Goal: Task Accomplishment & Management: Complete application form

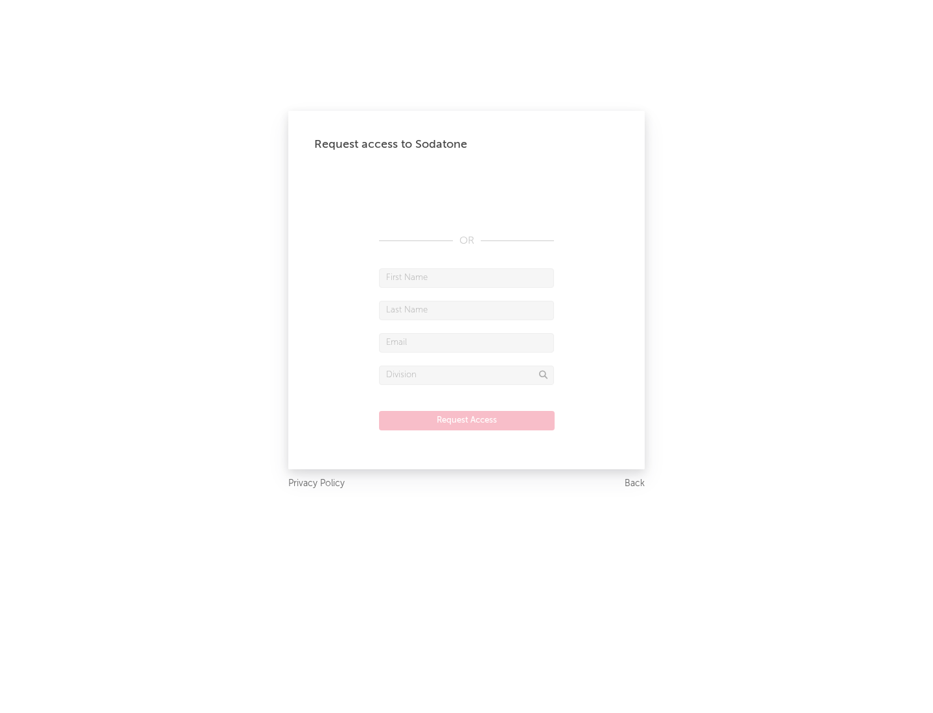
click at [466, 277] on input "text" at bounding box center [466, 277] width 175 height 19
type input "[PERSON_NAME]"
click at [466, 310] on input "text" at bounding box center [466, 310] width 175 height 19
type input "[PERSON_NAME]"
click at [466, 342] on input "text" at bounding box center [466, 342] width 175 height 19
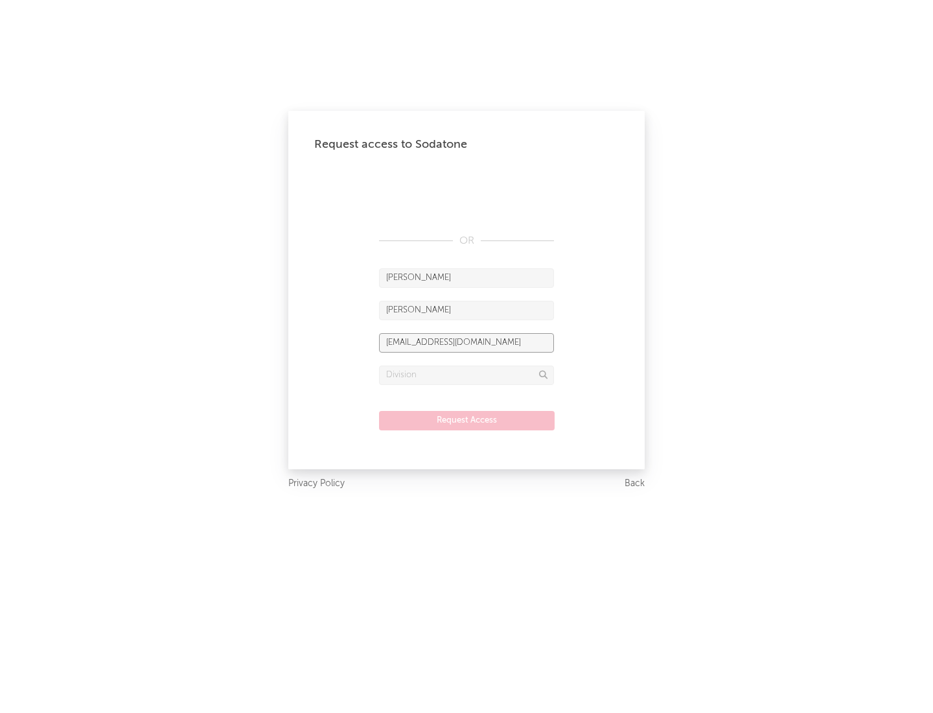
type input "[EMAIL_ADDRESS][DOMAIN_NAME]"
click at [466, 374] on input "text" at bounding box center [466, 374] width 175 height 19
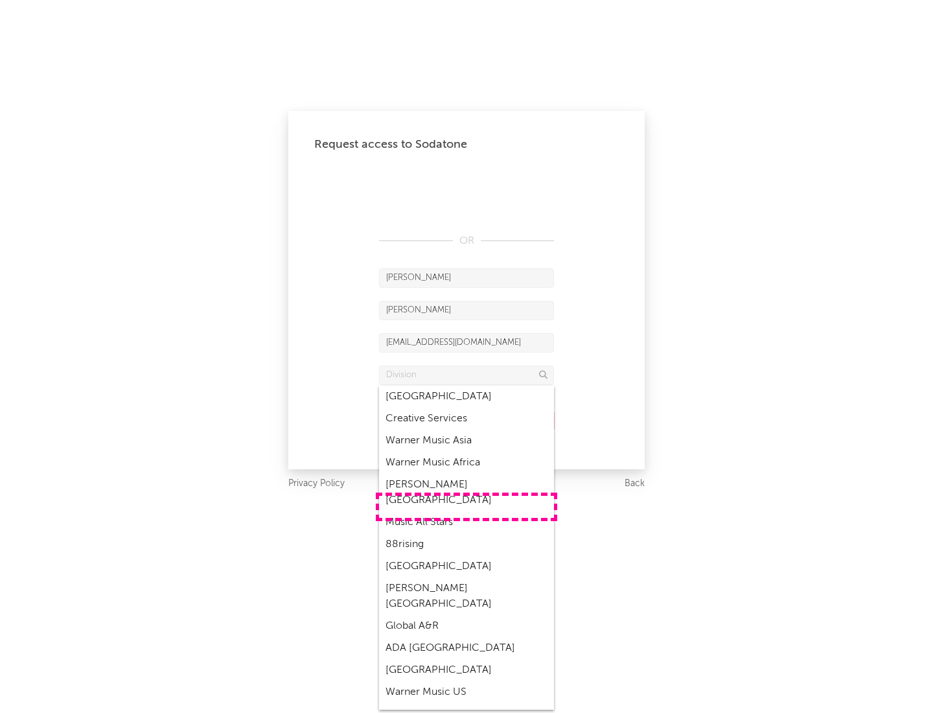
click at [466, 511] on div "Music All Stars" at bounding box center [466, 522] width 175 height 22
type input "Music All Stars"
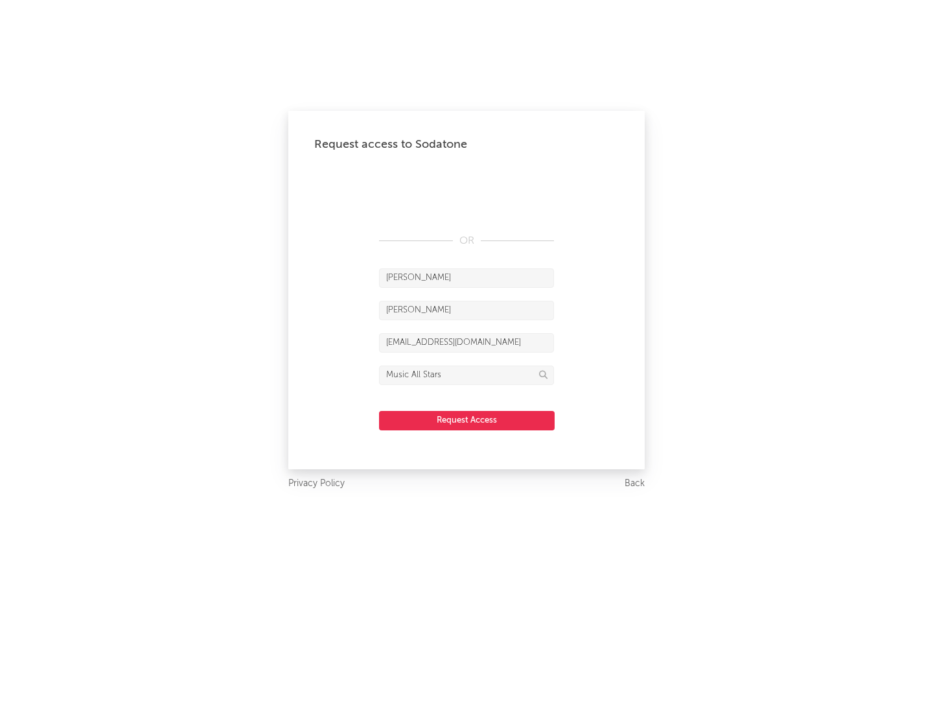
click at [466, 420] on button "Request Access" at bounding box center [467, 420] width 176 height 19
